Goal: Book appointment/travel/reservation

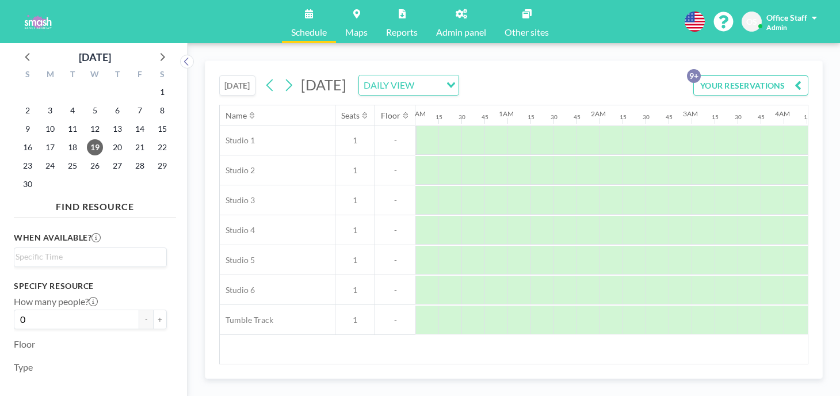
scroll to position [0, 580]
click at [26, 49] on icon at bounding box center [28, 56] width 15 height 15
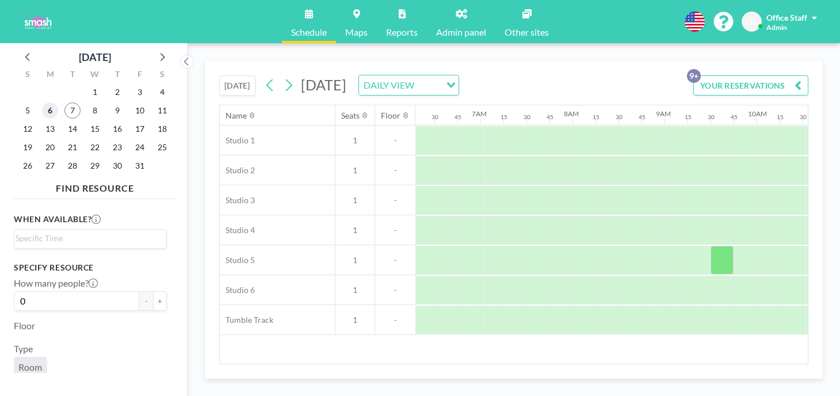
click at [42, 102] on span "6" at bounding box center [50, 110] width 16 height 16
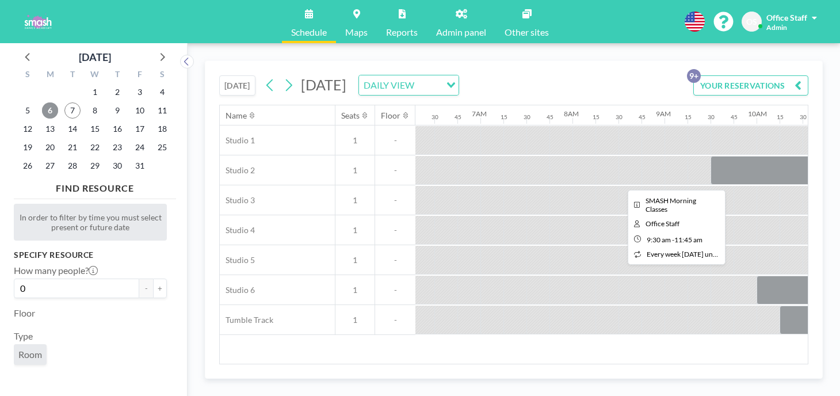
scroll to position [0, 637]
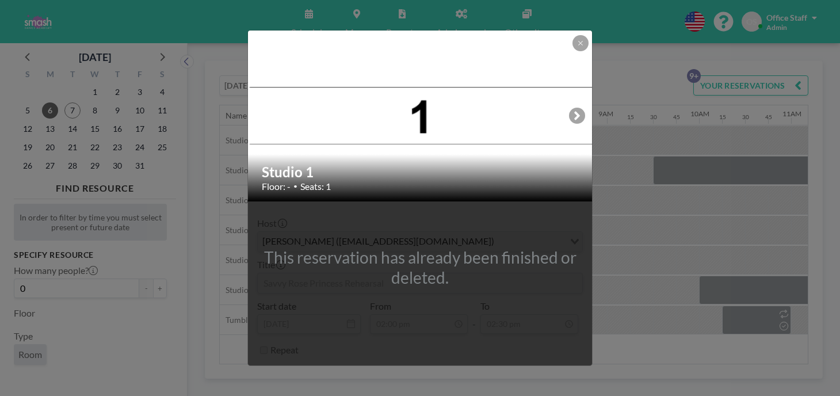
scroll to position [0, 729]
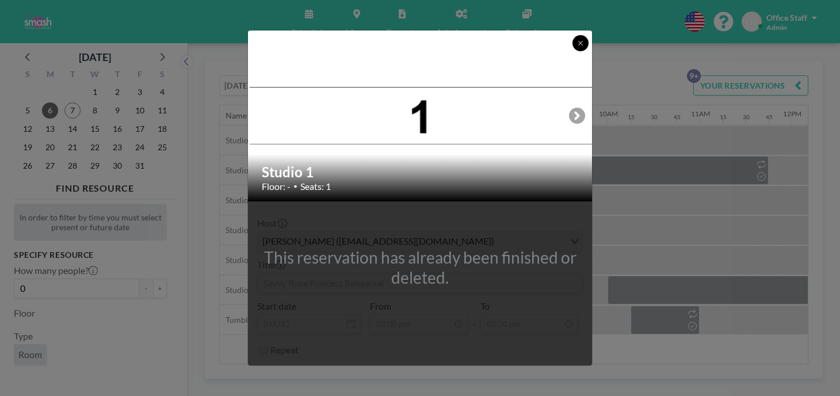
click at [577, 47] on icon at bounding box center [580, 43] width 7 height 7
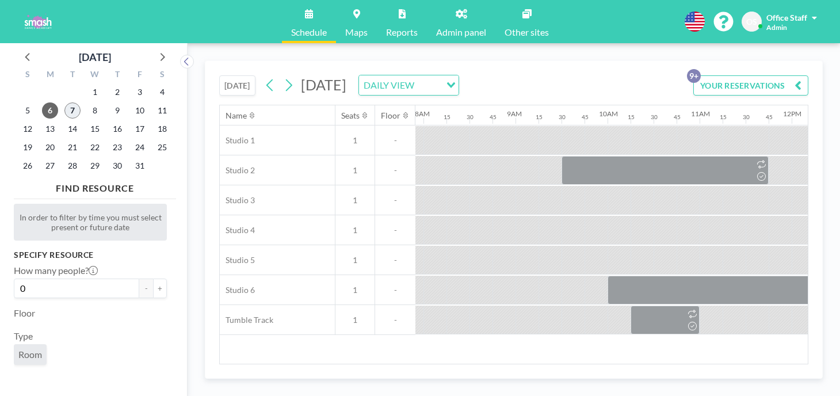
click at [64, 102] on span "7" at bounding box center [72, 110] width 16 height 16
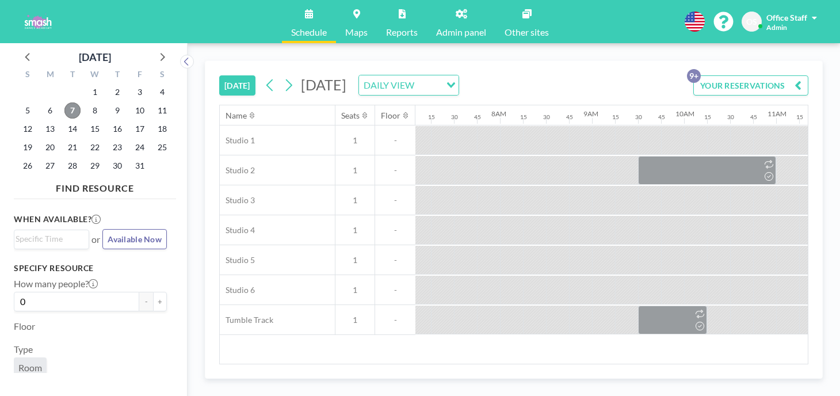
scroll to position [0, 645]
